Goal: Check status: Check status

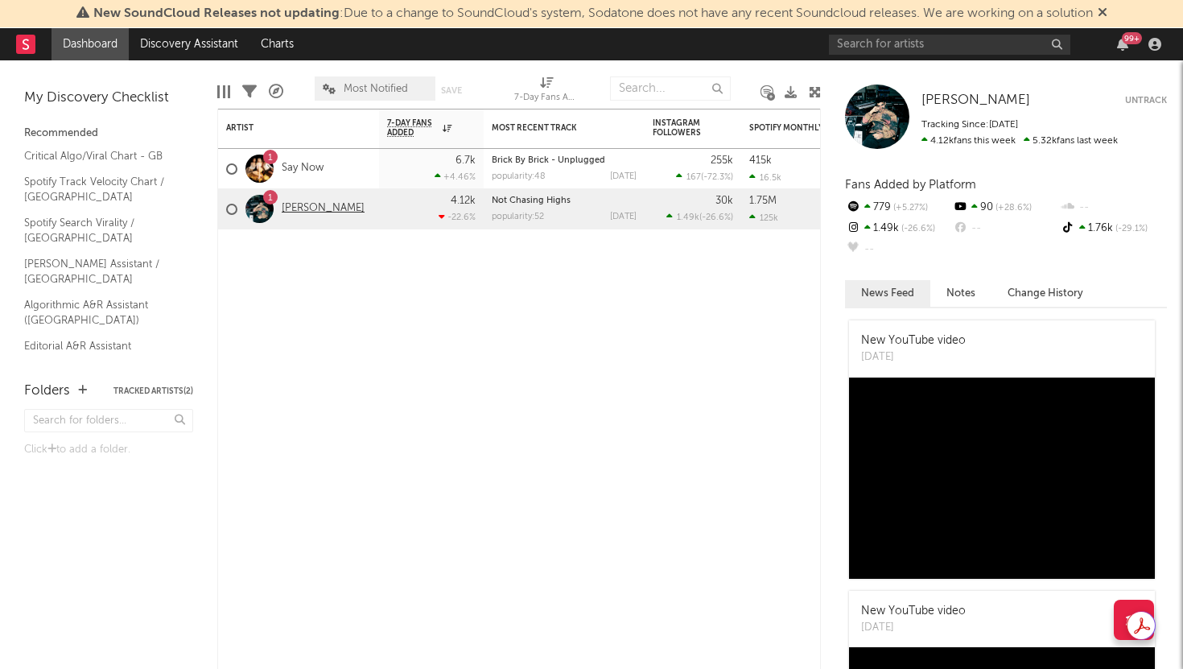
click at [300, 204] on link "[PERSON_NAME]" at bounding box center [323, 209] width 83 height 14
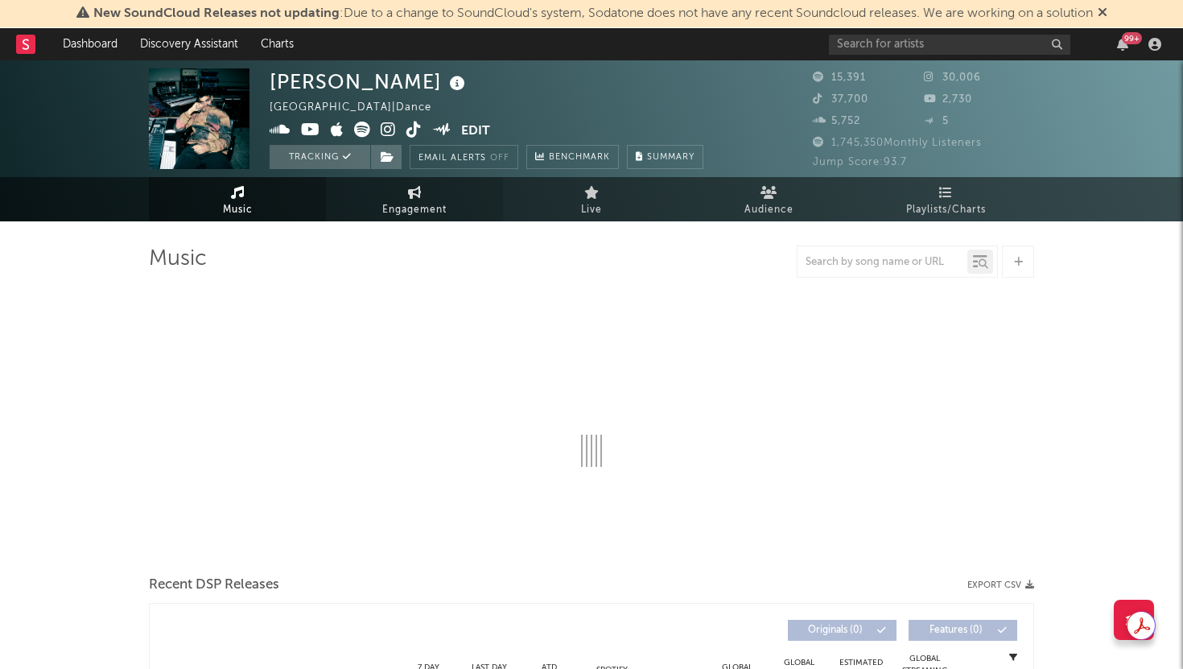
click at [415, 212] on span "Engagement" at bounding box center [414, 209] width 64 height 19
select select "1w"
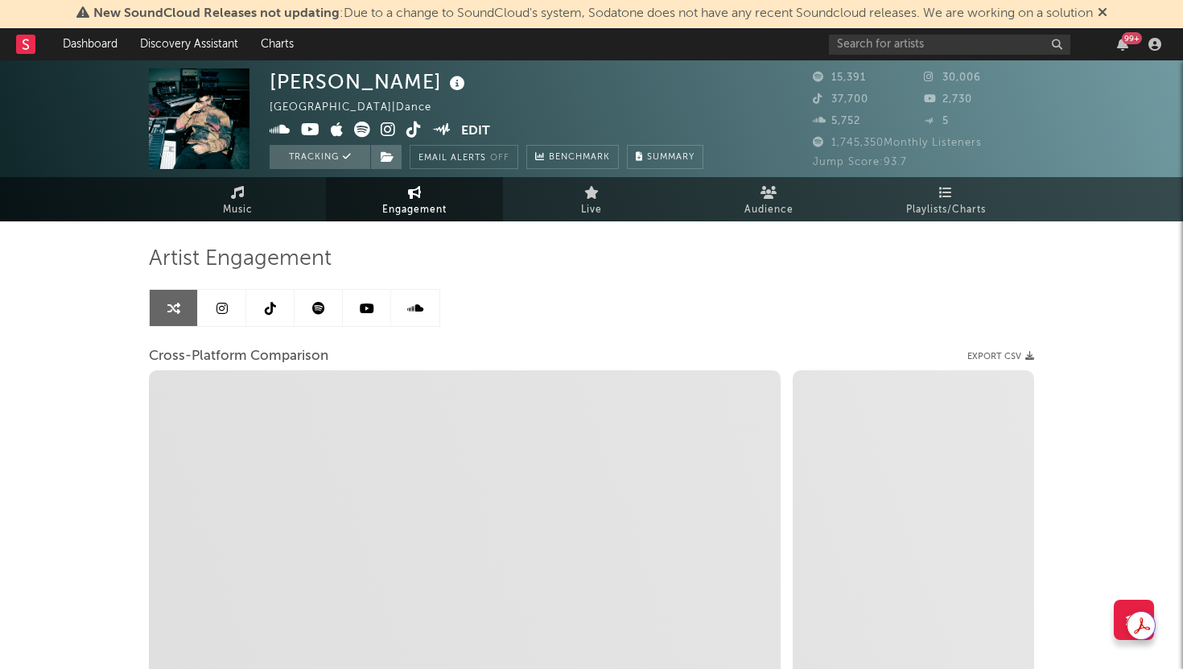
click at [212, 321] on link at bounding box center [222, 308] width 48 height 36
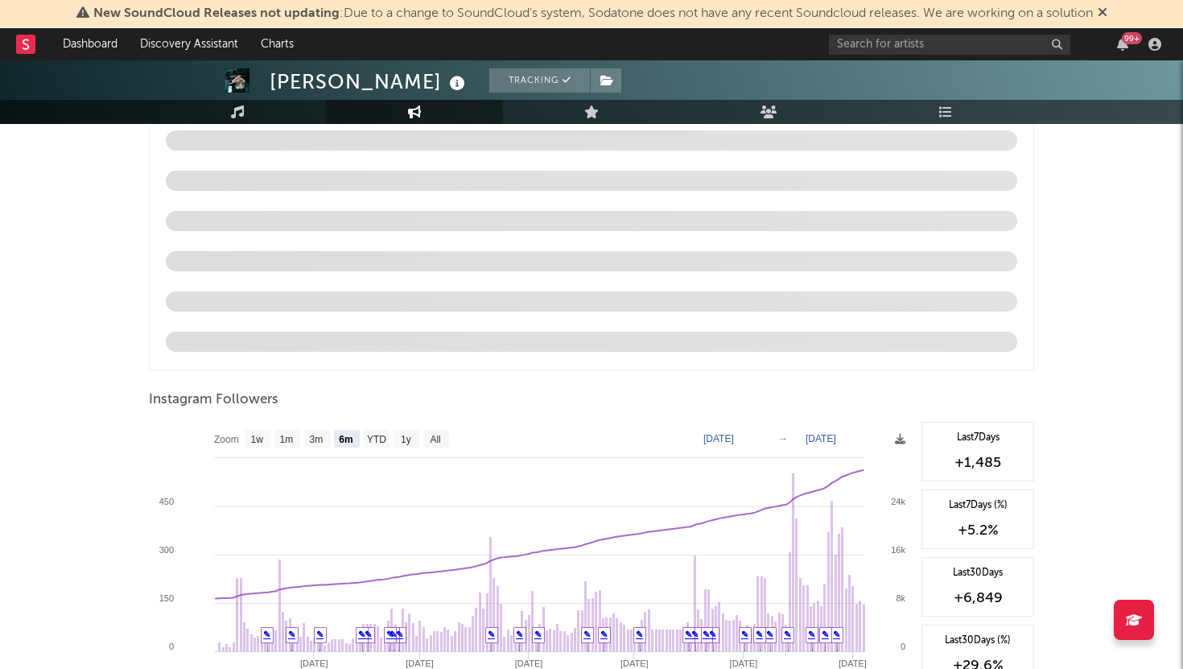
scroll to position [1550, 0]
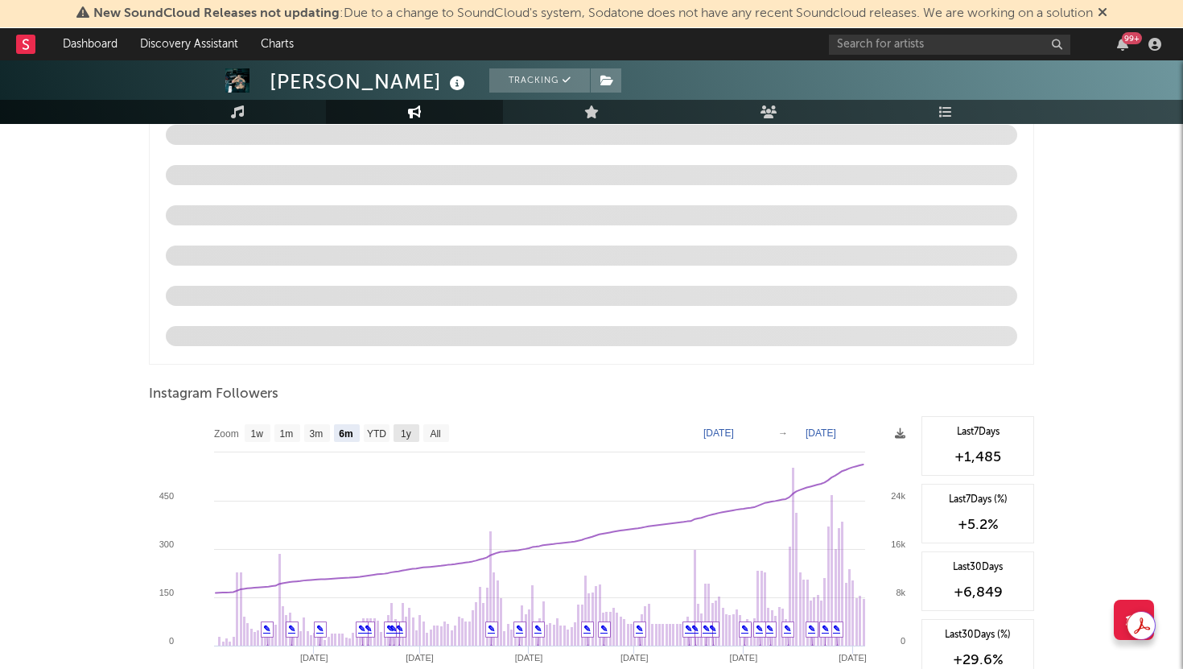
click at [407, 429] on text "1y" at bounding box center [406, 433] width 10 height 11
select select "1y"
type input "[DATE]"
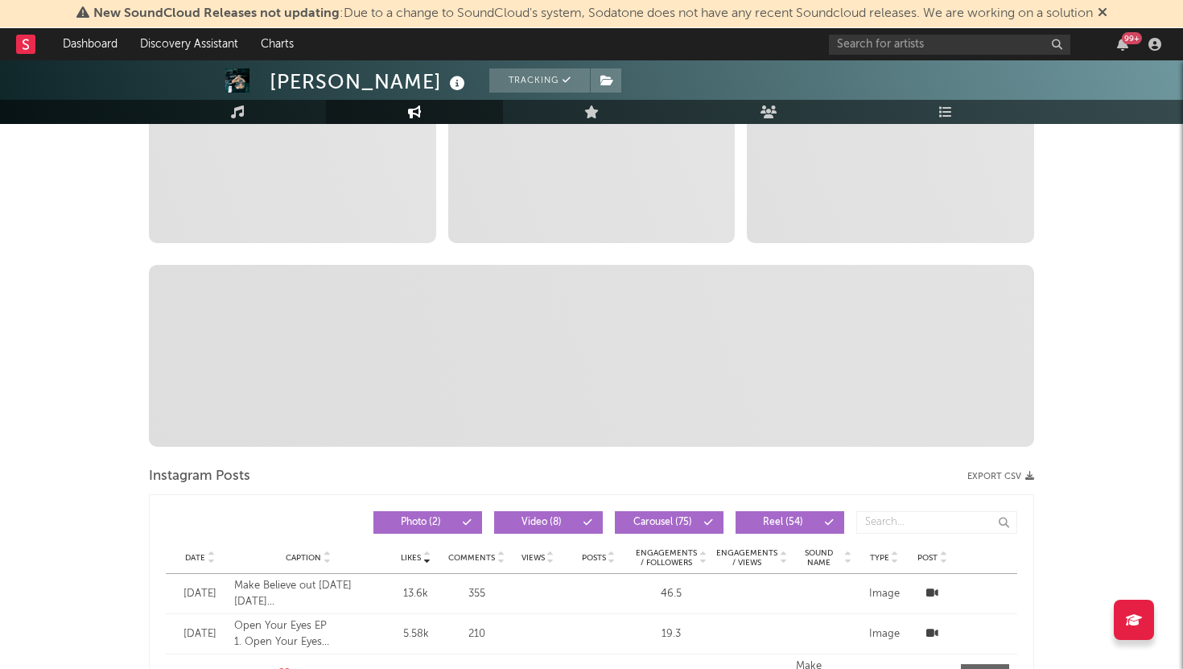
scroll to position [0, 0]
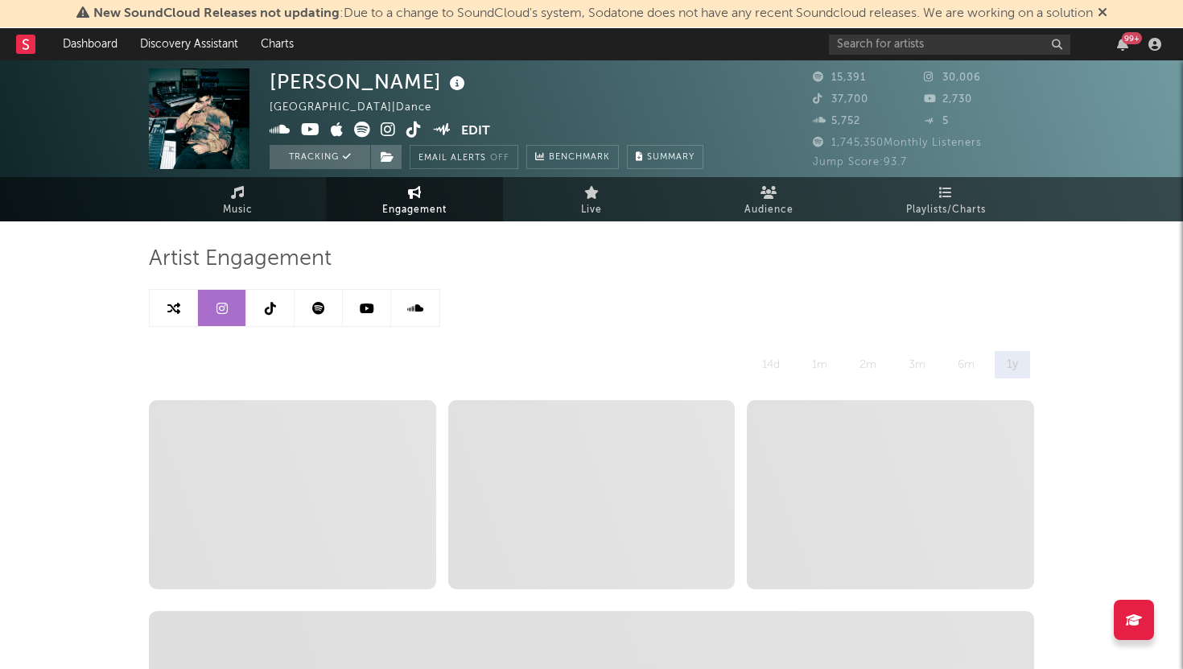
click at [275, 303] on link at bounding box center [270, 308] width 48 height 36
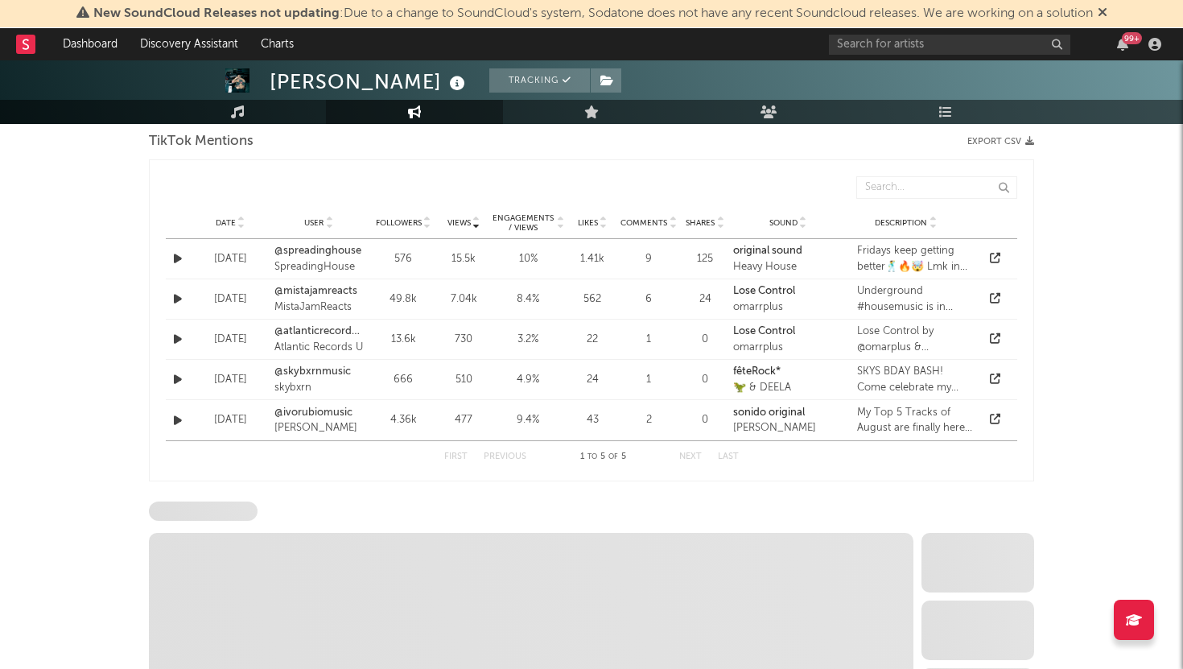
select select "6m"
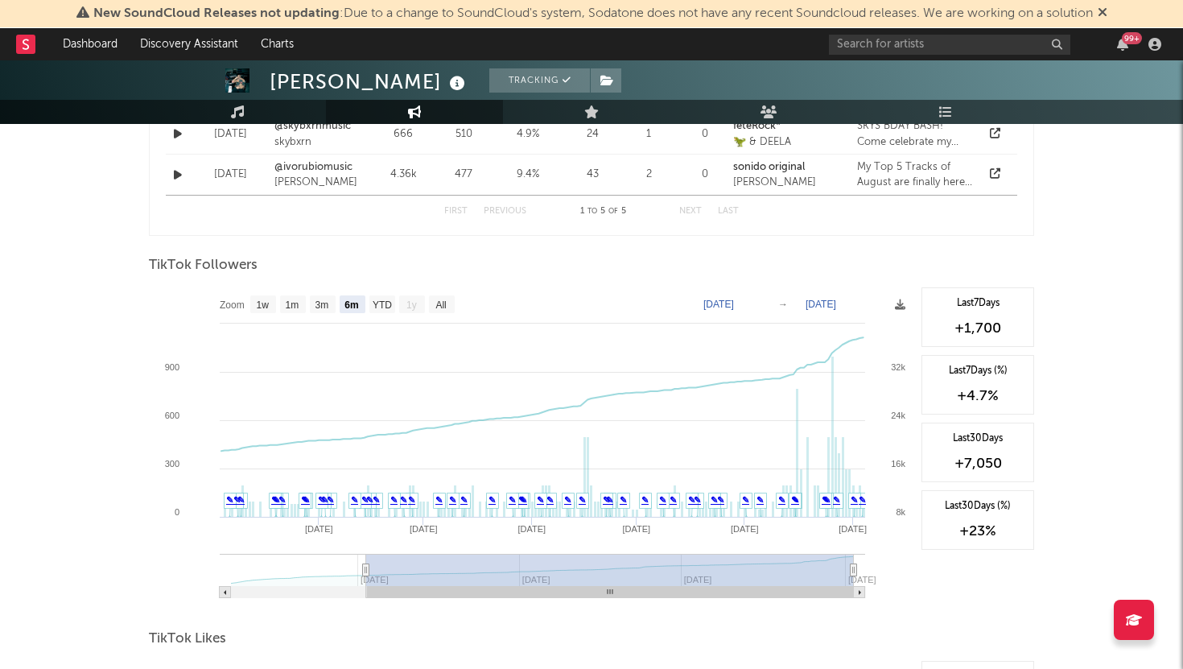
scroll to position [1340, 0]
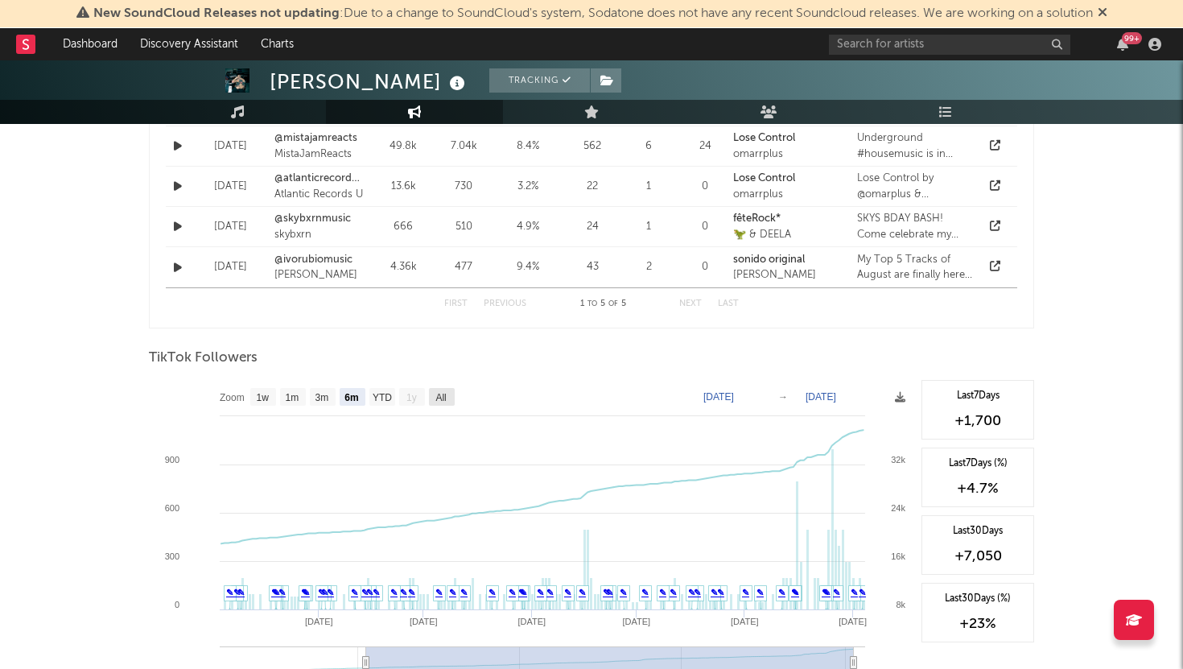
click at [451, 401] on rect at bounding box center [442, 397] width 26 height 18
select select "All"
type input "[DATE]"
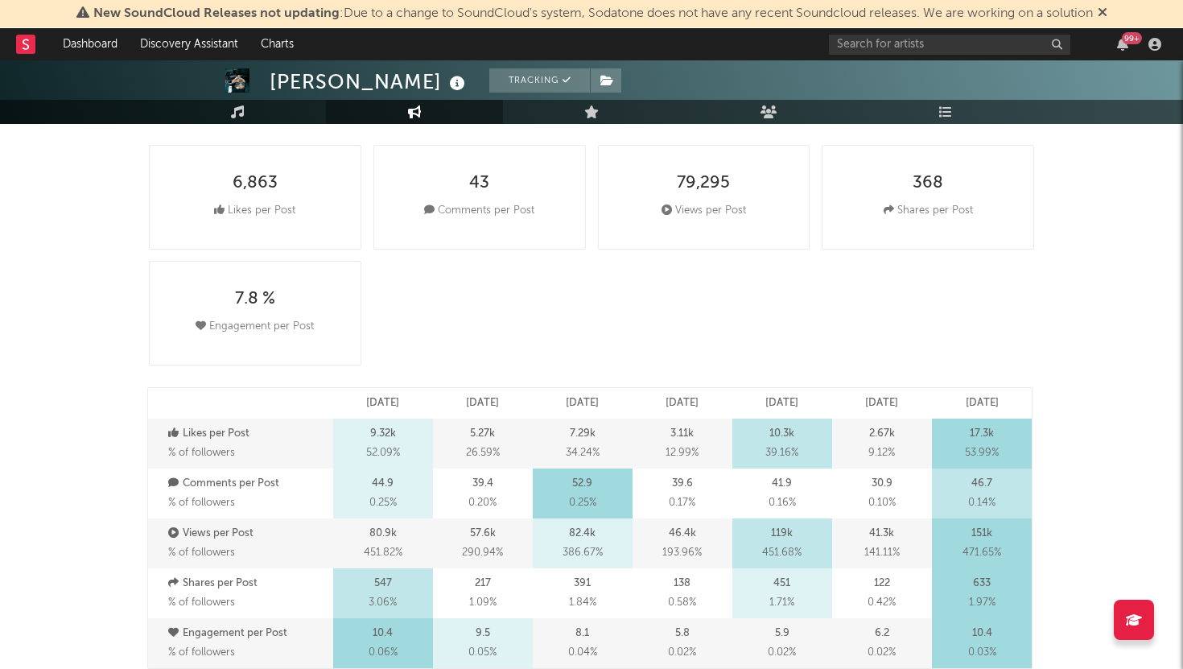
scroll to position [0, 0]
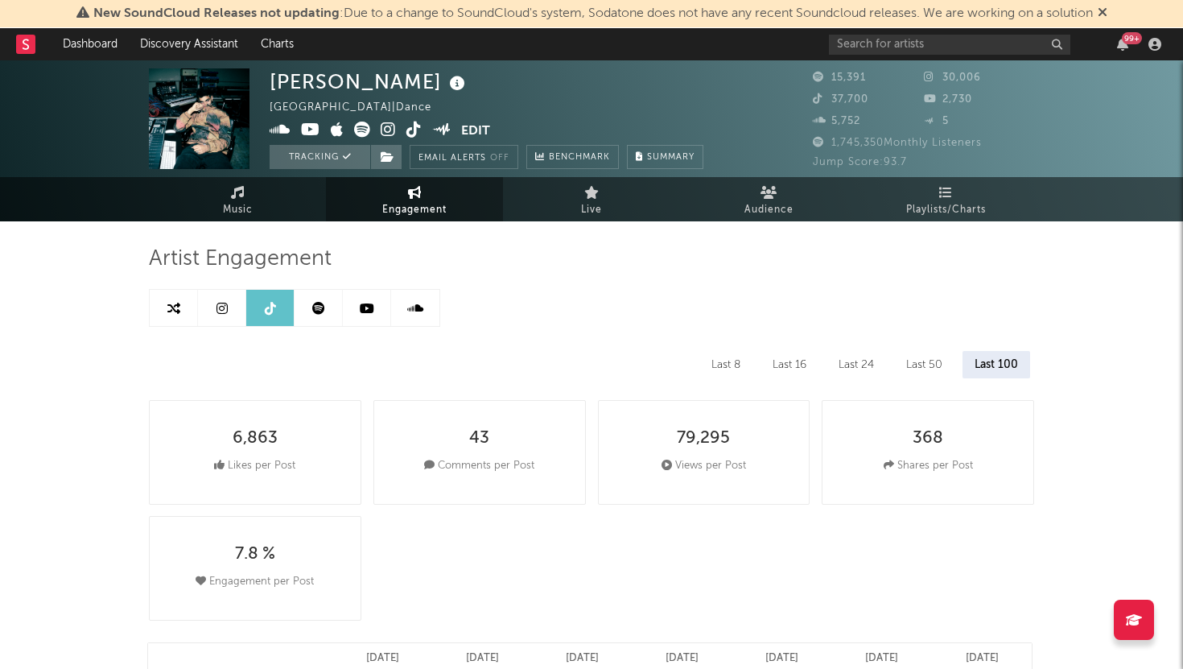
click at [220, 321] on link at bounding box center [222, 308] width 48 height 36
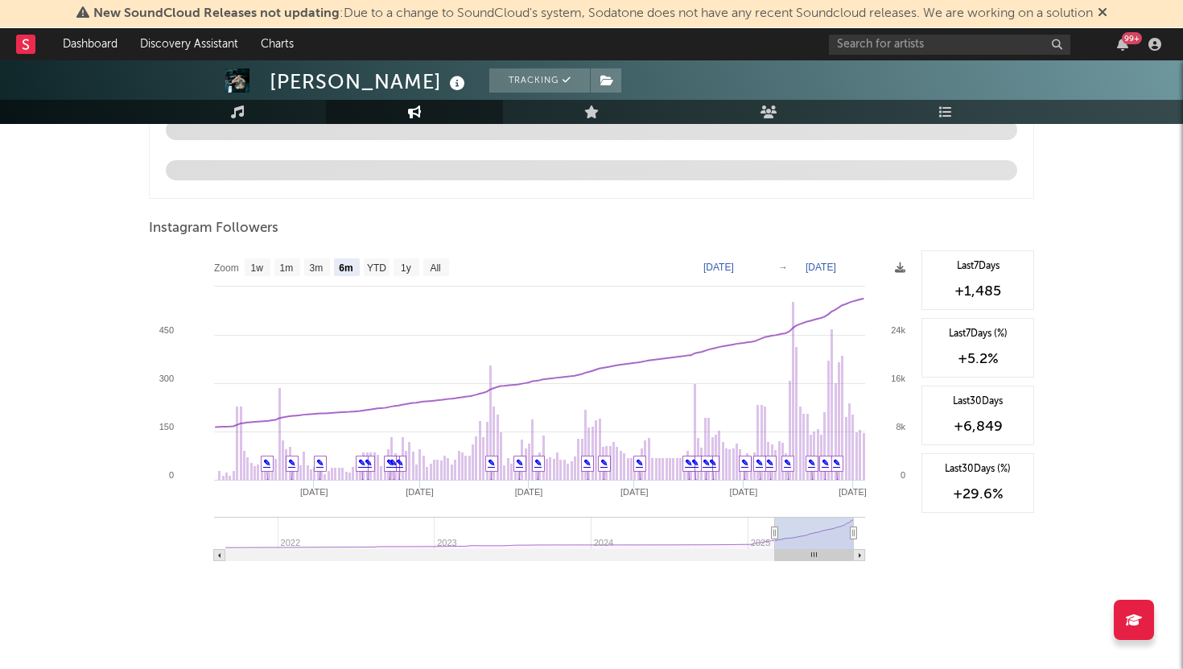
scroll to position [1732, 0]
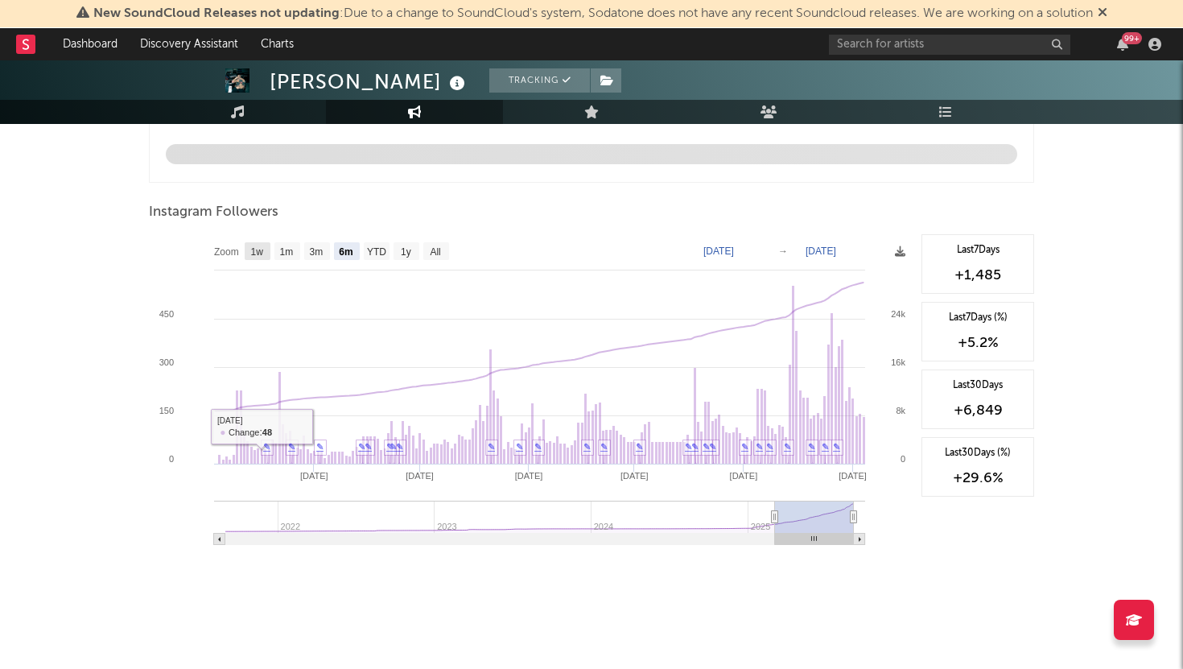
click at [251, 248] on text "1w" at bounding box center [257, 251] width 13 height 11
select select "1w"
type input "[DATE]"
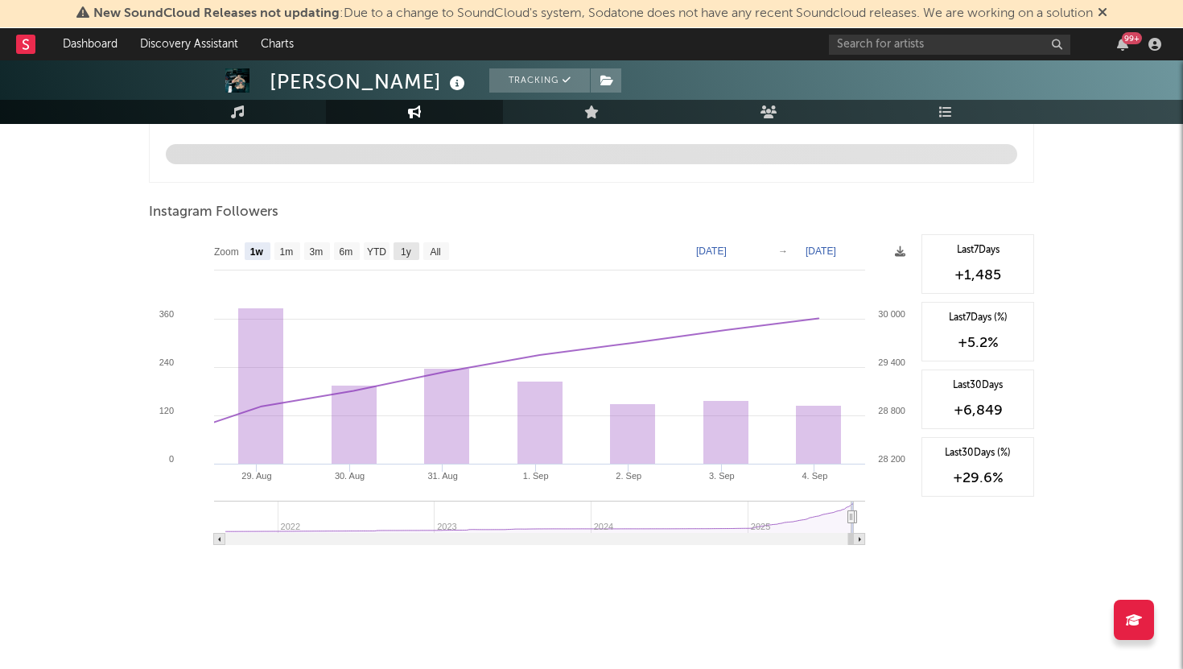
click at [409, 246] on text "1y" at bounding box center [406, 251] width 10 height 11
select select "1y"
type input "[DATE]"
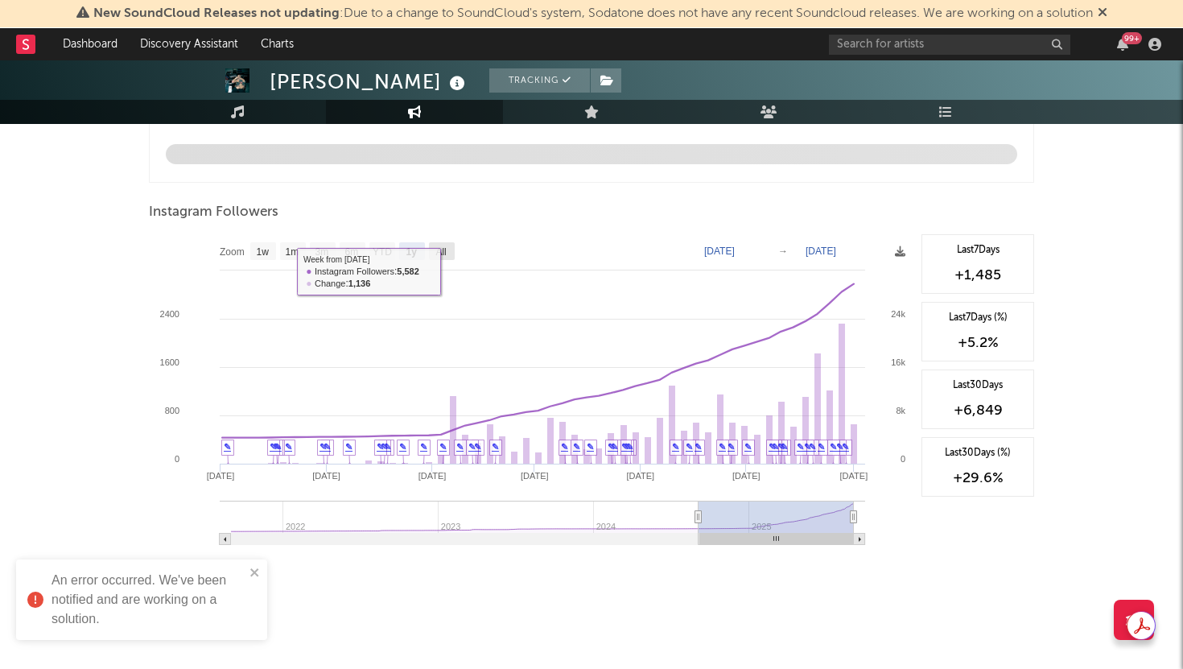
click at [438, 251] on text "All" at bounding box center [440, 251] width 10 height 11
select select "All"
type input "[DATE]"
